Goal: Task Accomplishment & Management: Manage account settings

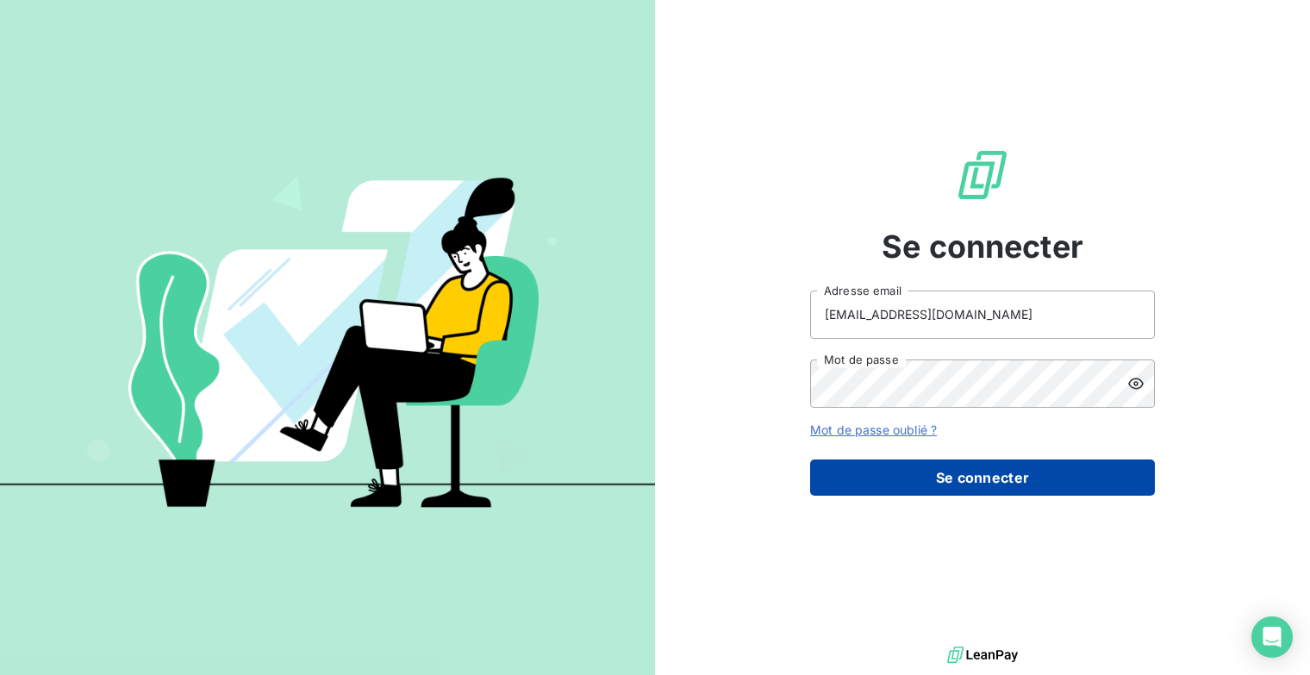
click at [977, 478] on button "Se connecter" at bounding box center [982, 477] width 345 height 36
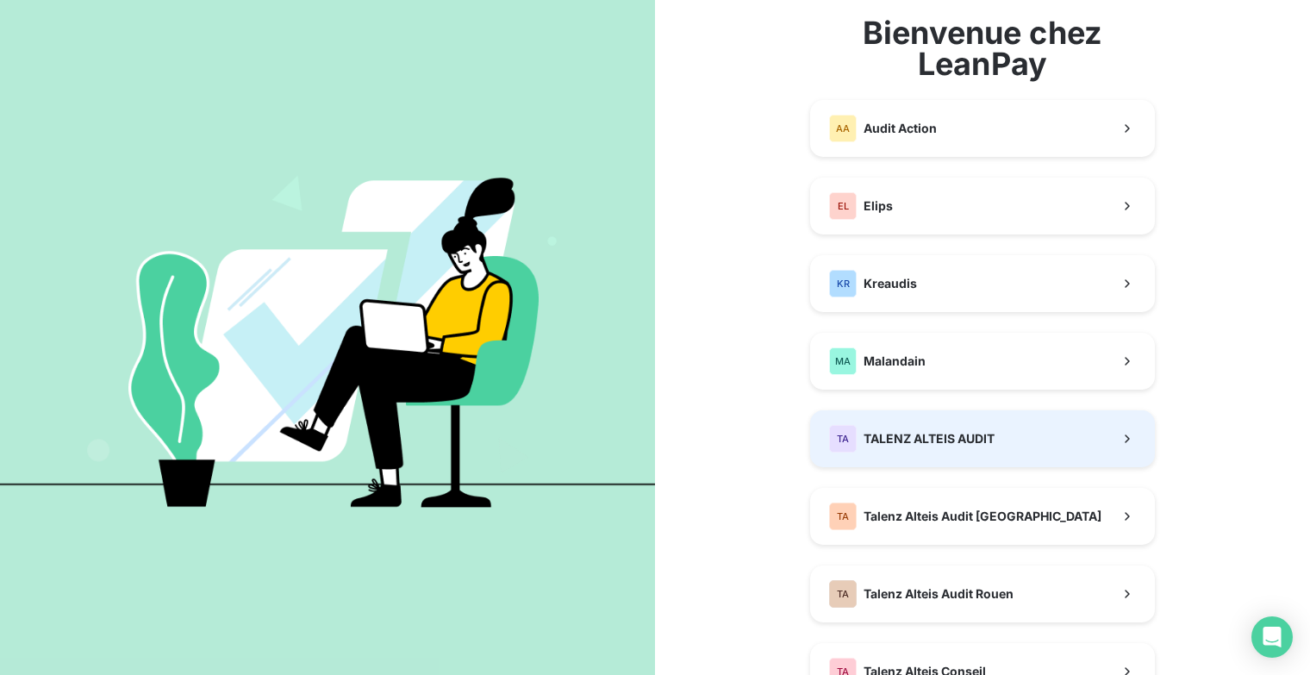
scroll to position [172, 0]
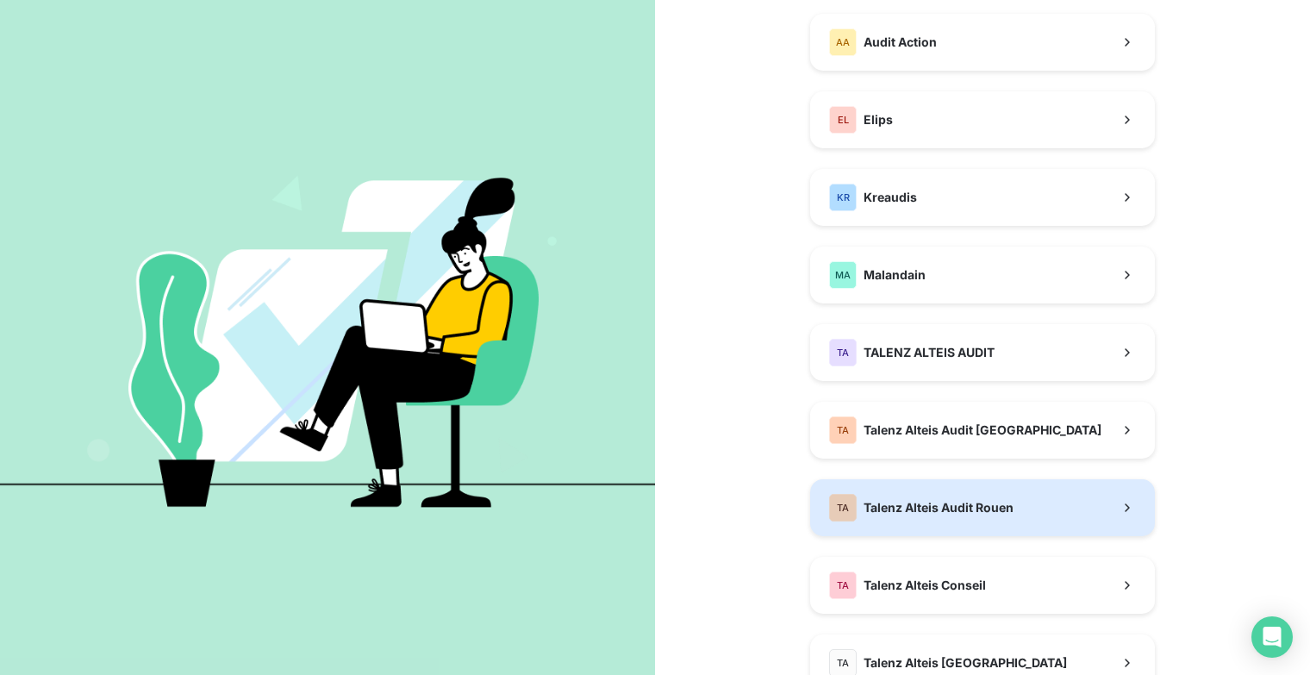
click at [1002, 503] on span "Talenz Alteis Audit Rouen" at bounding box center [938, 507] width 150 height 17
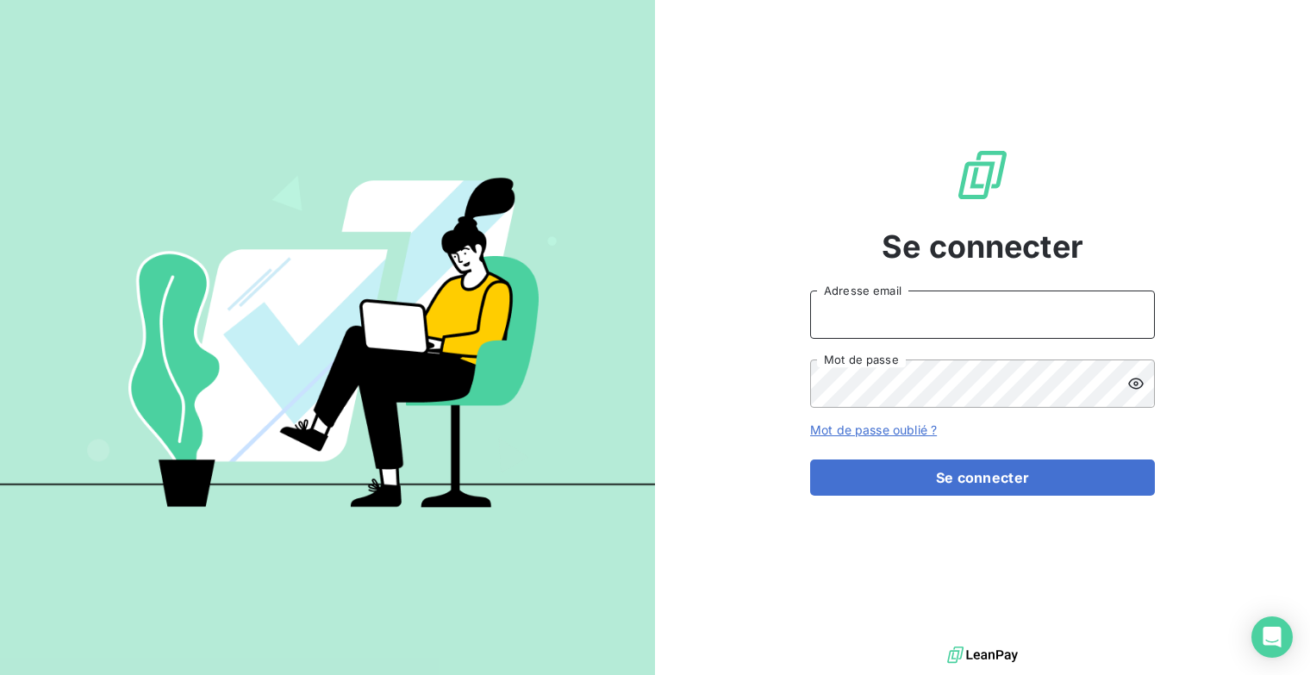
type input "[EMAIL_ADDRESS][DOMAIN_NAME]"
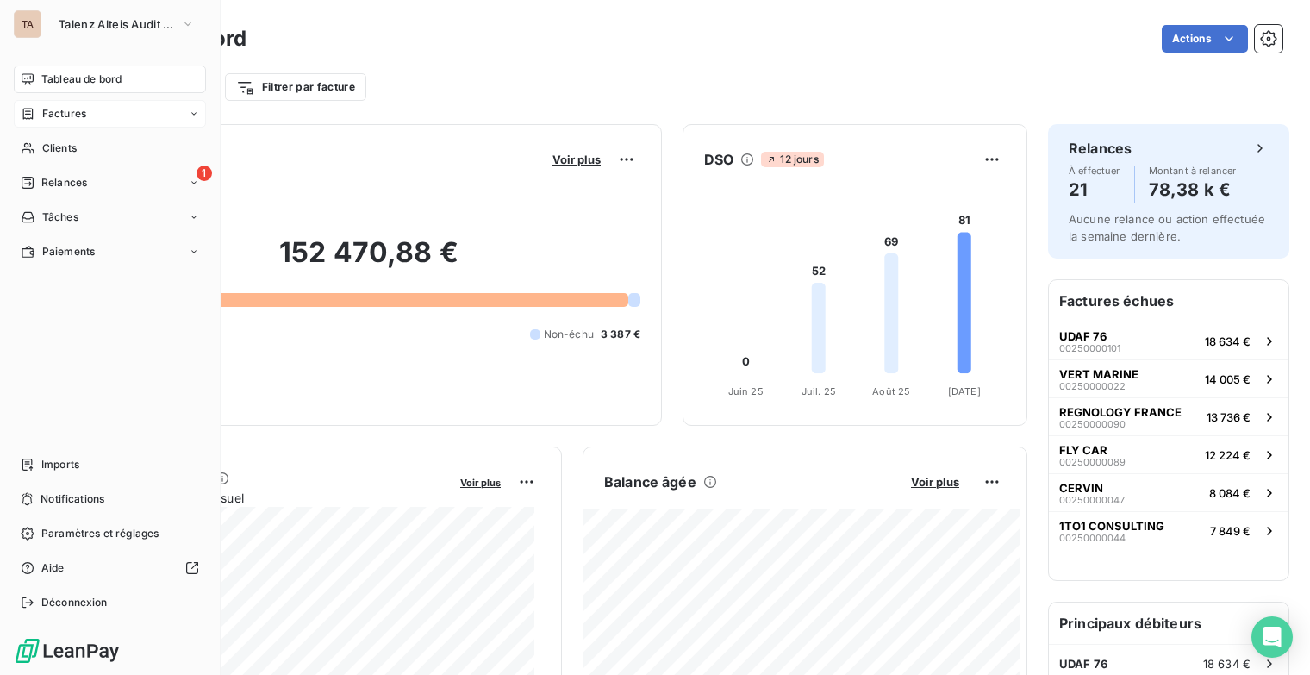
click at [70, 119] on span "Factures" at bounding box center [64, 114] width 44 height 16
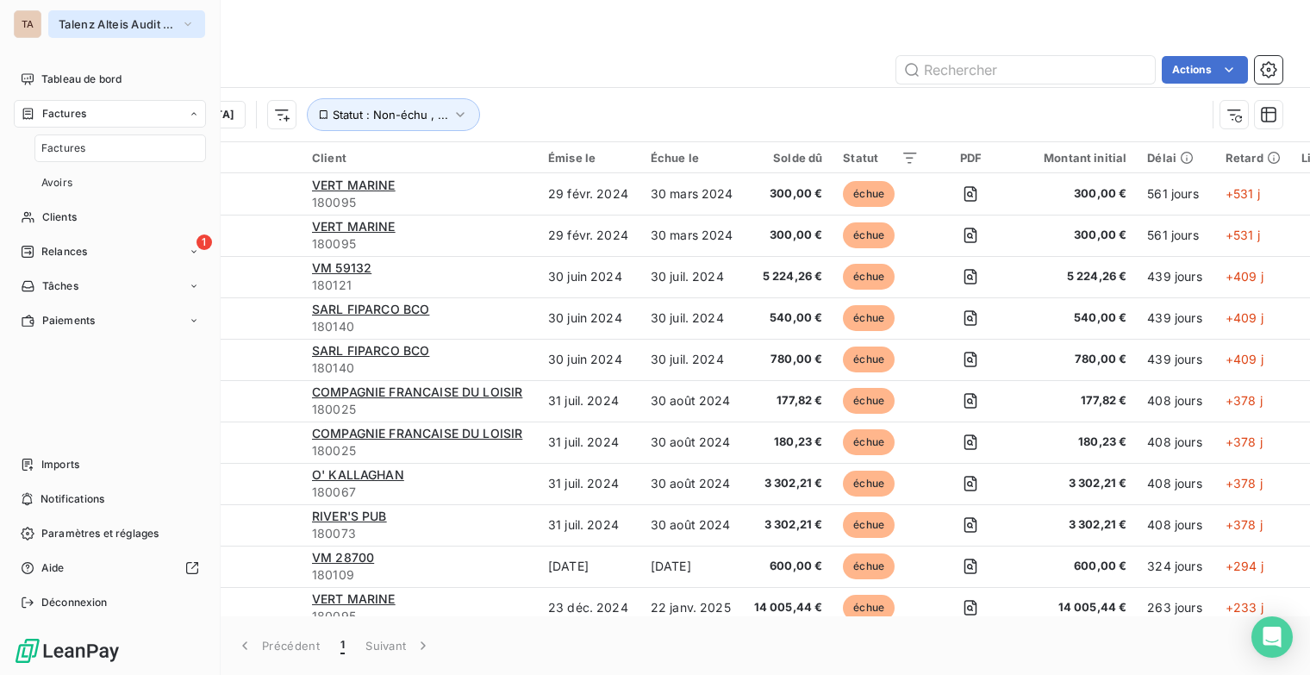
click at [172, 25] on span "Talenz Alteis Audit Rouen" at bounding box center [116, 24] width 115 height 14
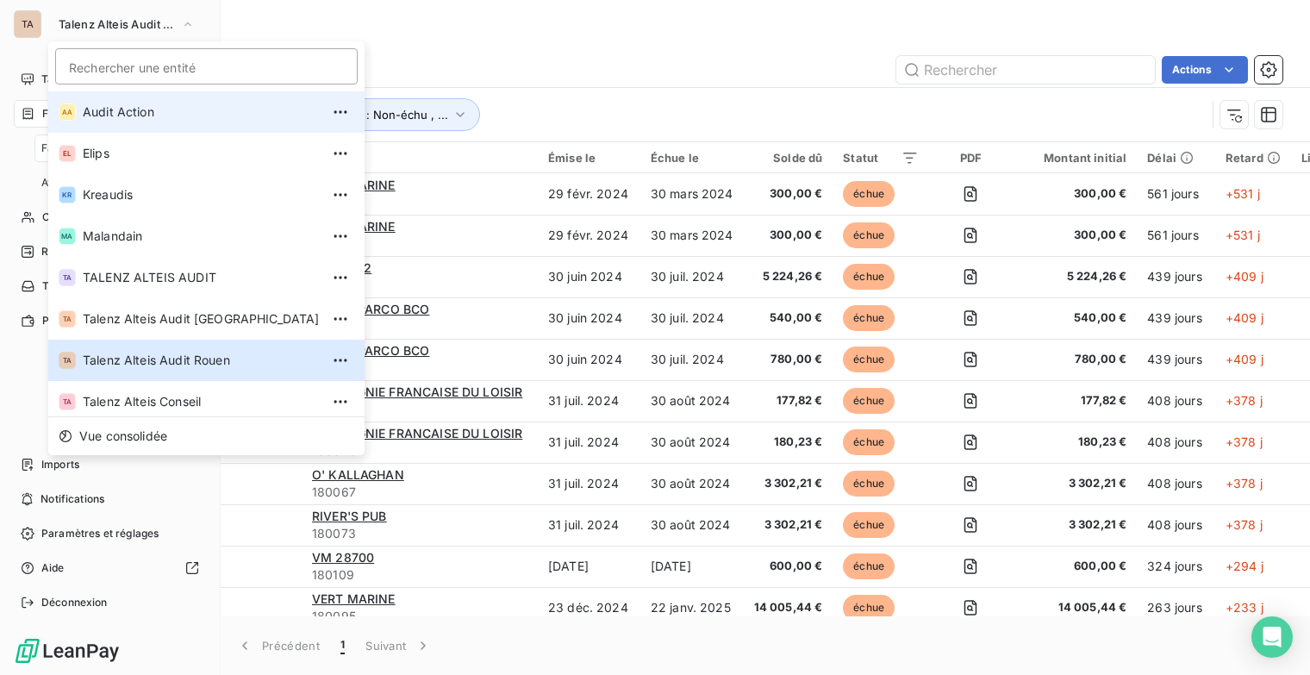
click at [165, 113] on span "Audit Action" at bounding box center [201, 111] width 237 height 17
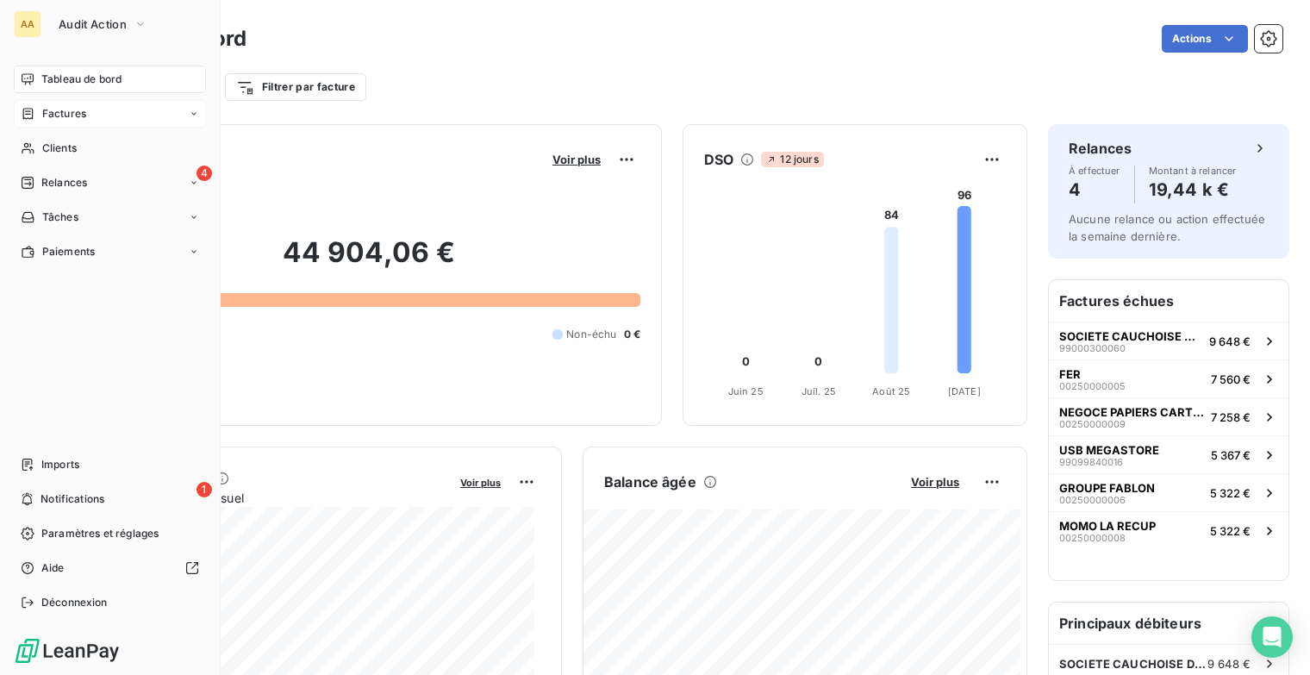
click at [86, 120] on div "Factures" at bounding box center [110, 114] width 192 height 28
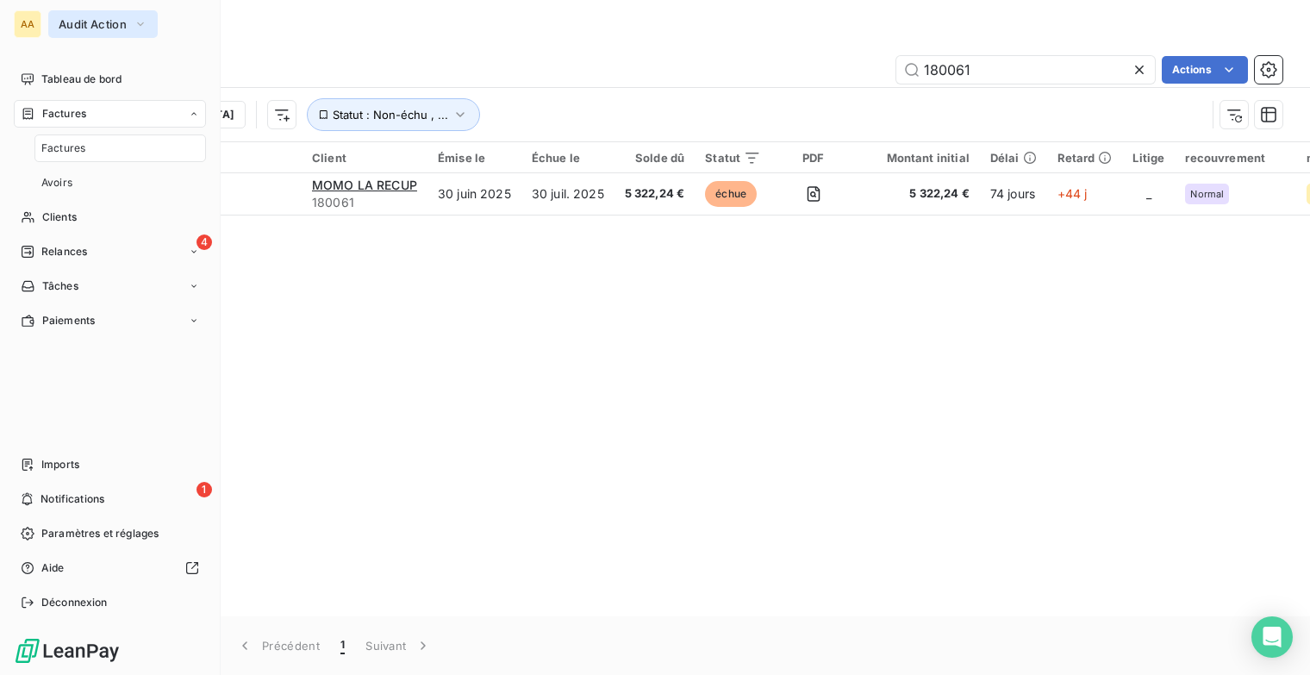
click at [134, 27] on button "Audit Action" at bounding box center [102, 24] width 109 height 28
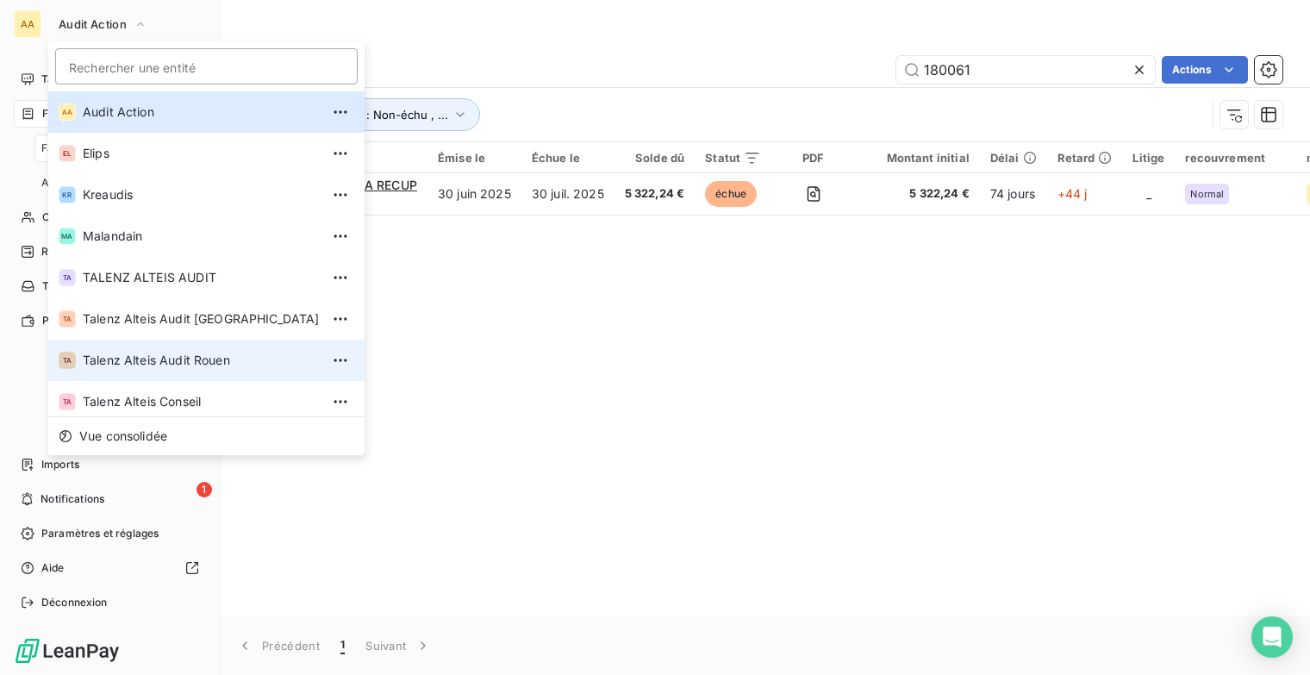
click at [224, 368] on span "Talenz Alteis Audit Rouen" at bounding box center [201, 360] width 237 height 17
